Goal: Navigation & Orientation: Go to known website

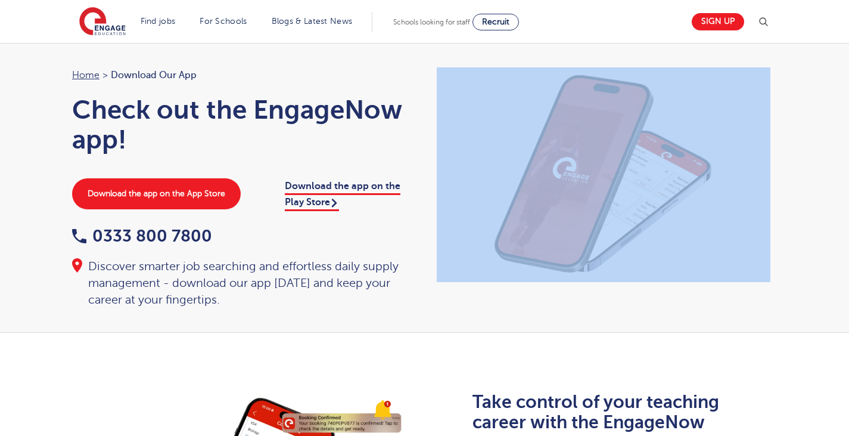
drag, startPoint x: 773, startPoint y: 63, endPoint x: 762, endPoint y: 79, distance: 20.2
click at [762, 79] on div "Home > Download our app Check out the EngageNow app! Download the app on the Ap…" at bounding box center [424, 188] width 849 height 290
click at [708, 15] on link "Sign up" at bounding box center [718, 21] width 52 height 17
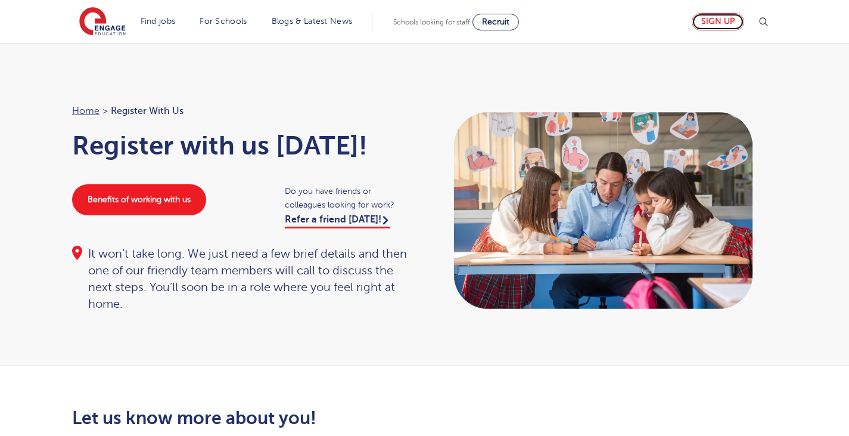
click at [719, 24] on link "Sign up" at bounding box center [718, 21] width 52 height 17
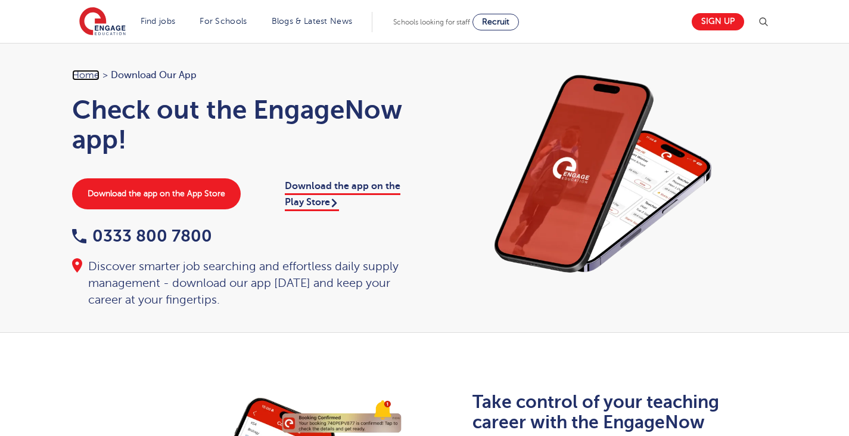
click at [92, 78] on link "Home" at bounding box center [85, 75] width 27 height 11
